Goal: Transaction & Acquisition: Purchase product/service

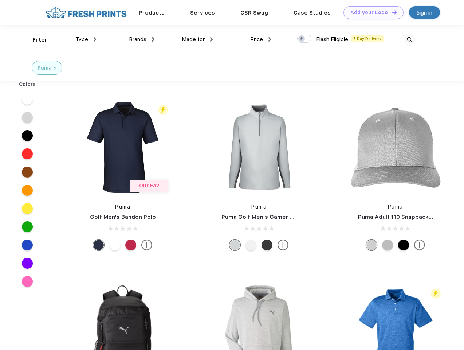
click at [371, 12] on link "Add your Logo Design Tool" at bounding box center [374, 12] width 60 height 13
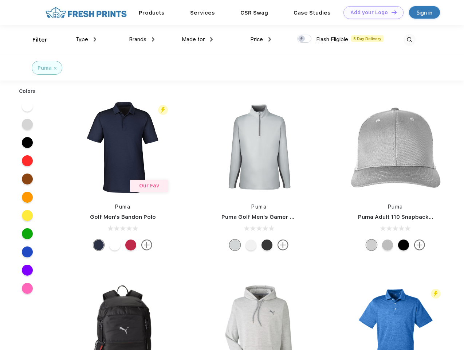
click at [0, 0] on div "Design Tool" at bounding box center [0, 0] width 0 height 0
click at [391, 12] on link "Add your Logo Design Tool" at bounding box center [374, 12] width 60 height 13
click at [35, 40] on div "Filter" at bounding box center [39, 40] width 15 height 8
click at [86, 39] on span "Type" at bounding box center [81, 39] width 13 height 7
click at [142, 39] on span "Brands" at bounding box center [137, 39] width 17 height 7
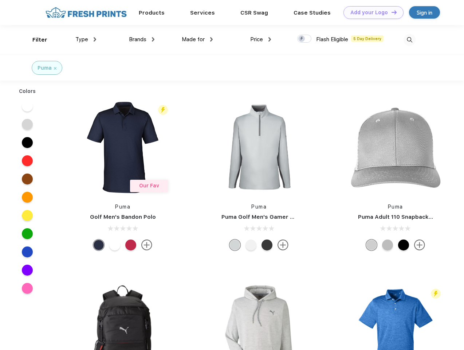
click at [198, 39] on span "Made for" at bounding box center [193, 39] width 23 height 7
click at [261, 39] on span "Price" at bounding box center [256, 39] width 13 height 7
click at [305, 39] on div at bounding box center [304, 39] width 14 height 8
click at [302, 39] on input "checkbox" at bounding box center [299, 36] width 5 height 5
click at [410, 40] on img at bounding box center [410, 40] width 12 height 12
